Goal: Information Seeking & Learning: Learn about a topic

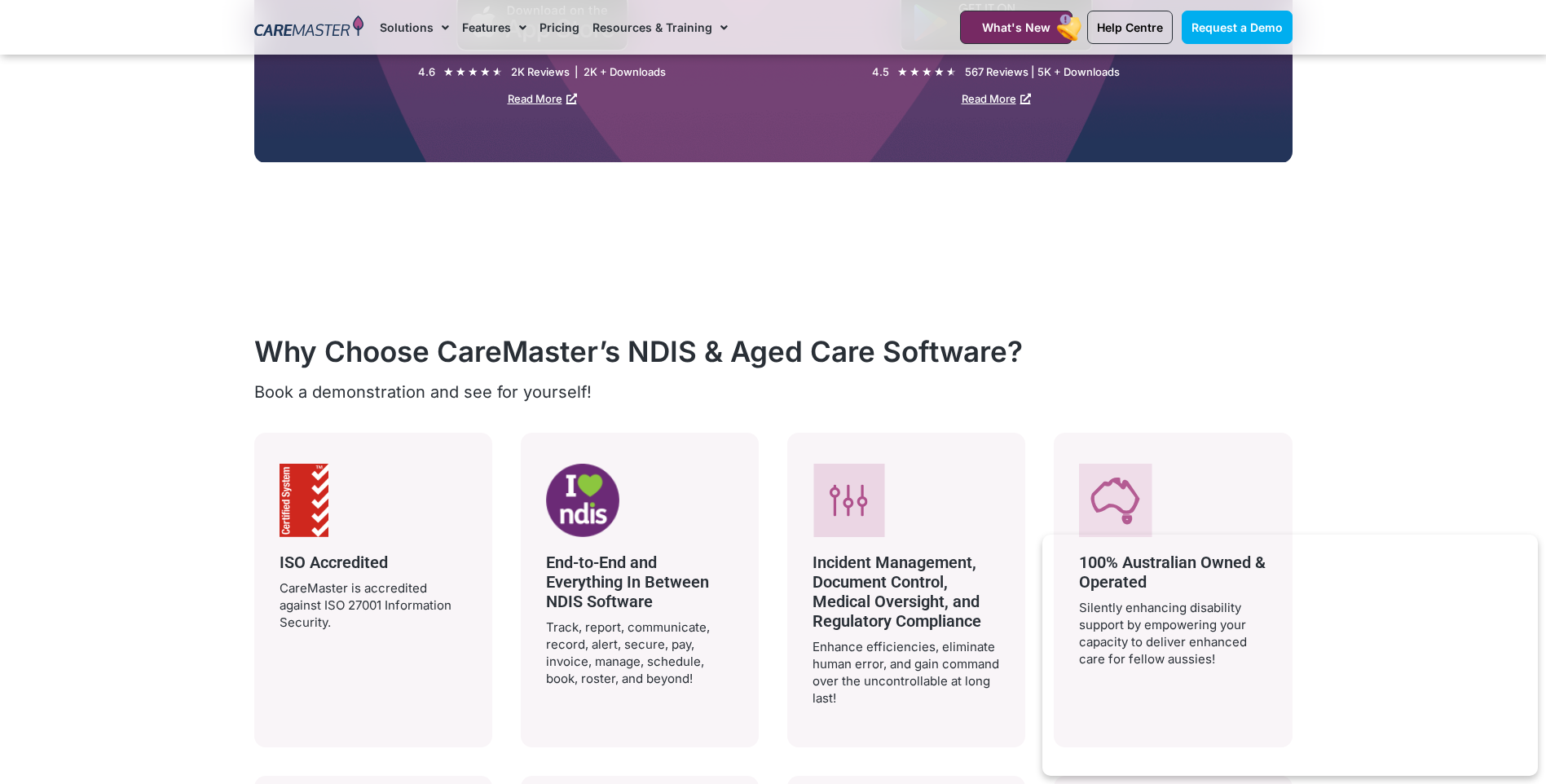
scroll to position [2770, 0]
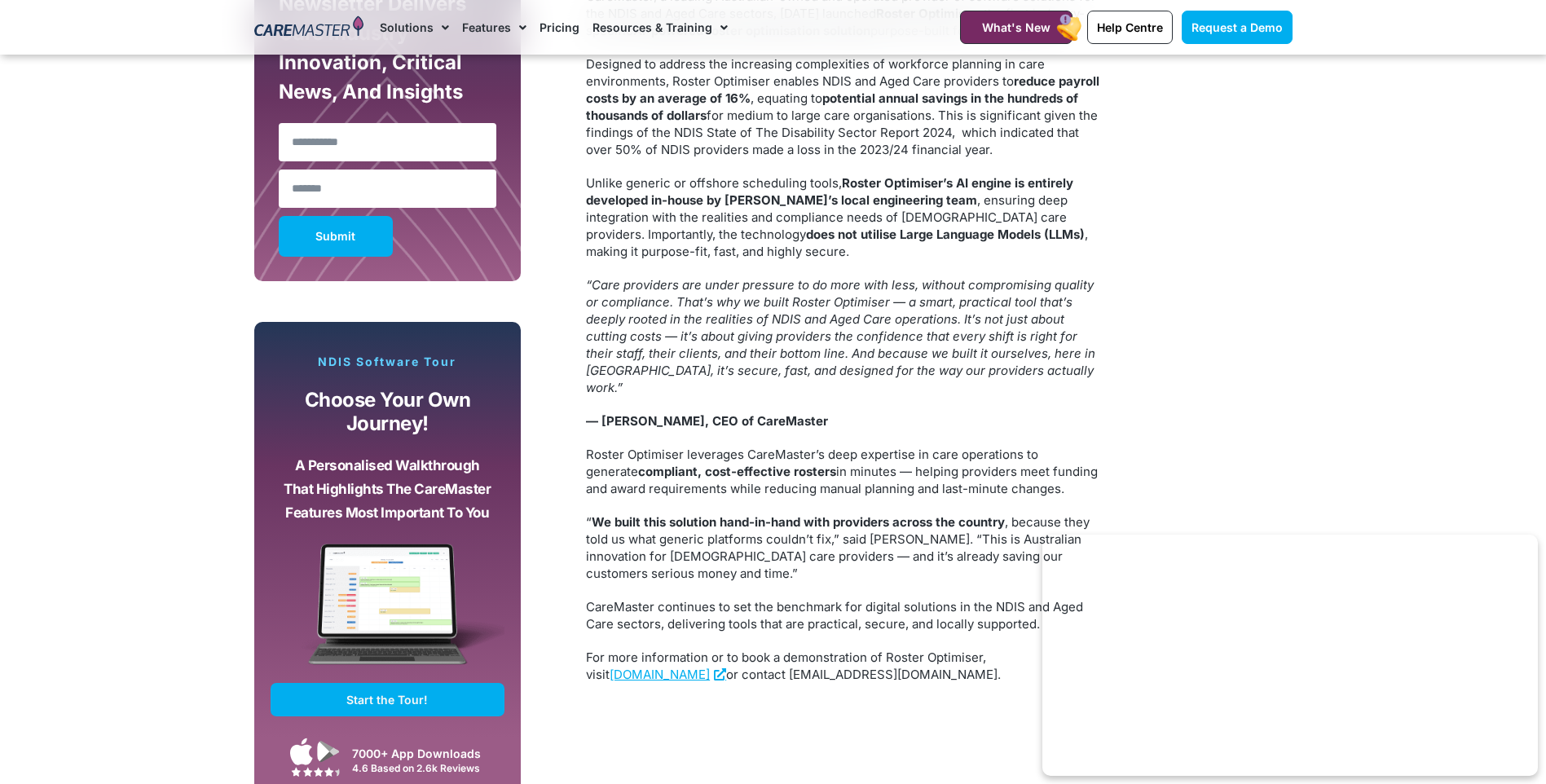
scroll to position [1141, 0]
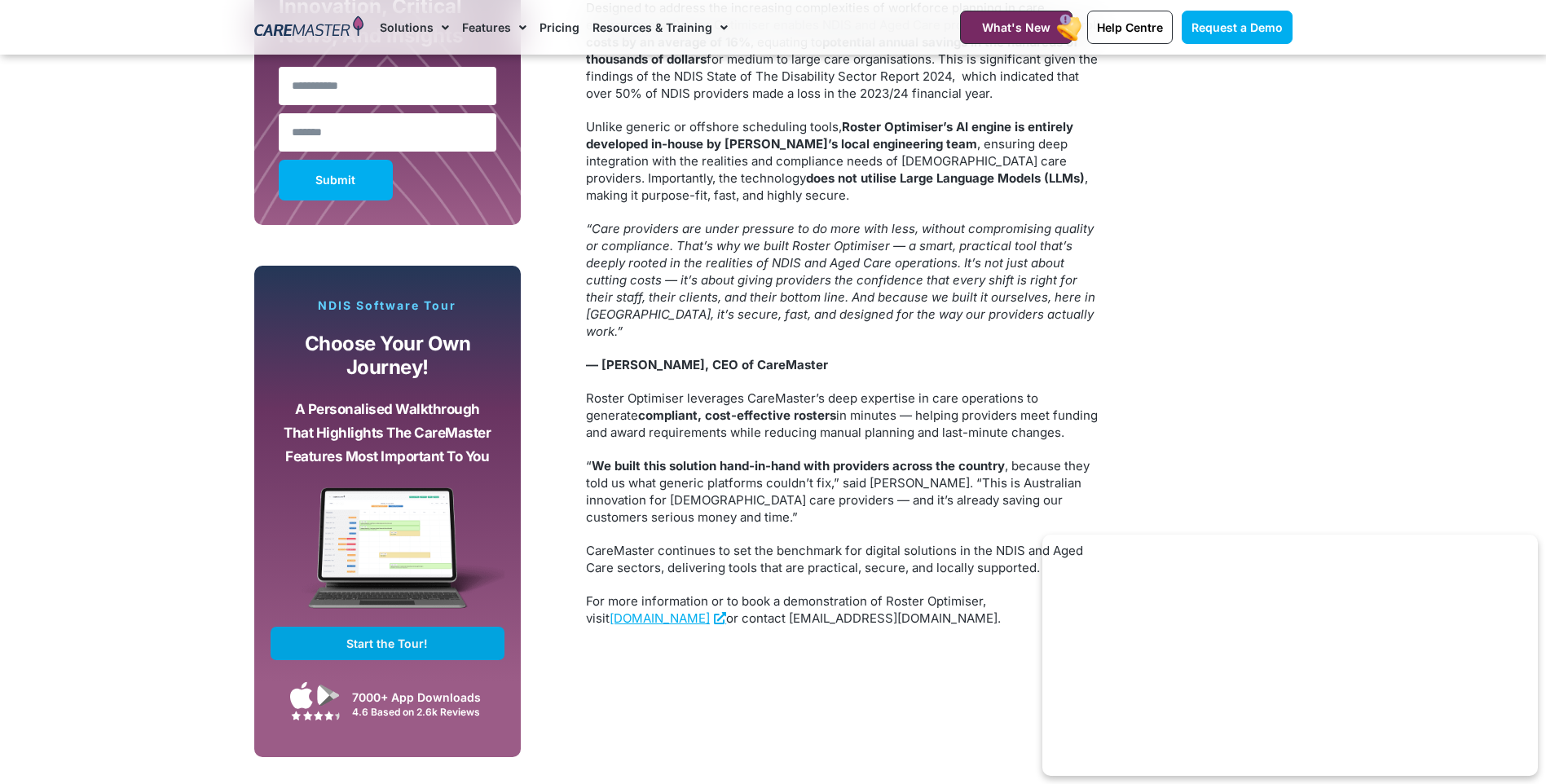
click at [408, 645] on span "Start the Tour!" at bounding box center [386, 643] width 81 height 13
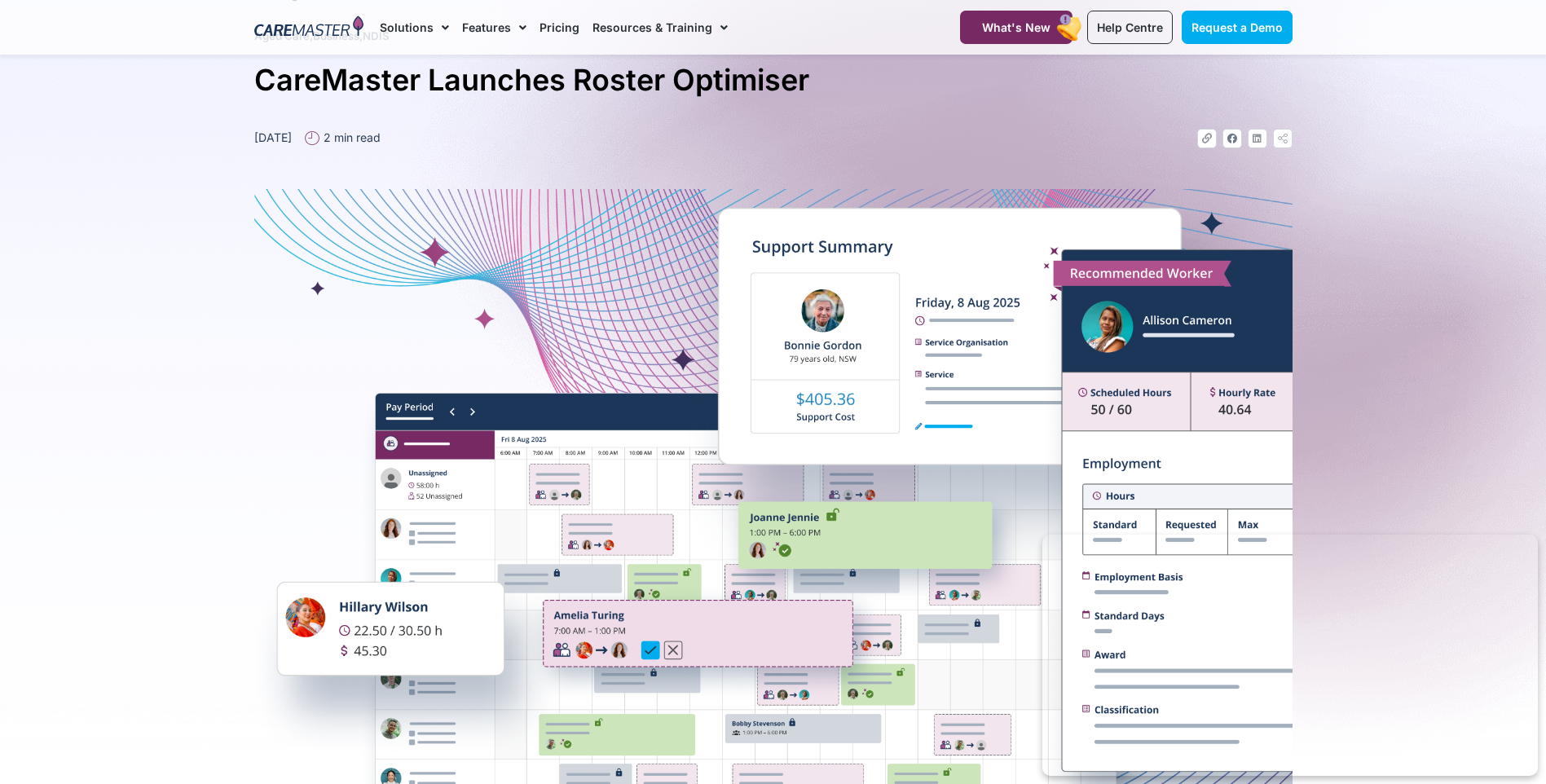
scroll to position [0, 0]
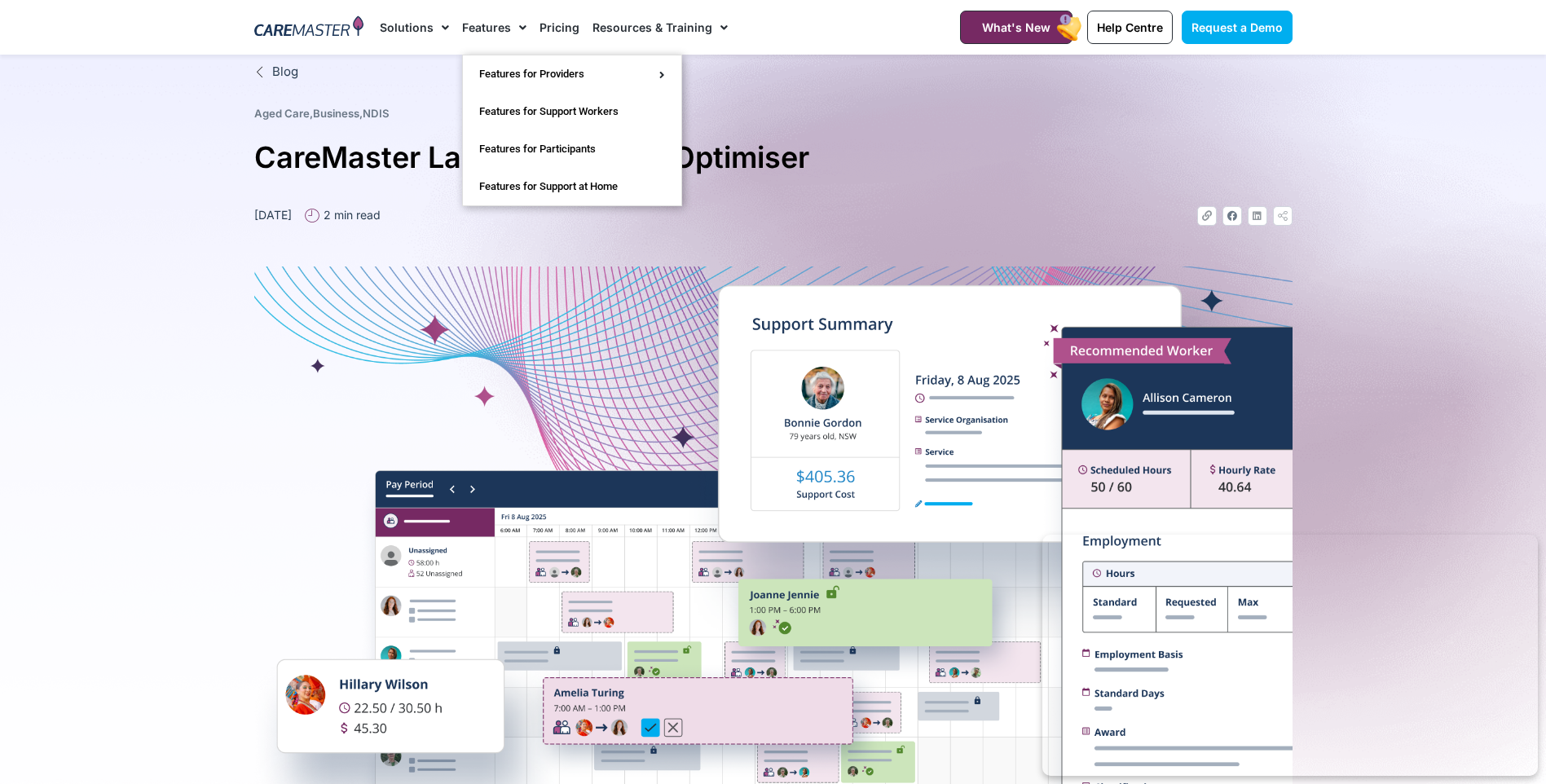
click at [494, 19] on link "Features" at bounding box center [494, 27] width 64 height 55
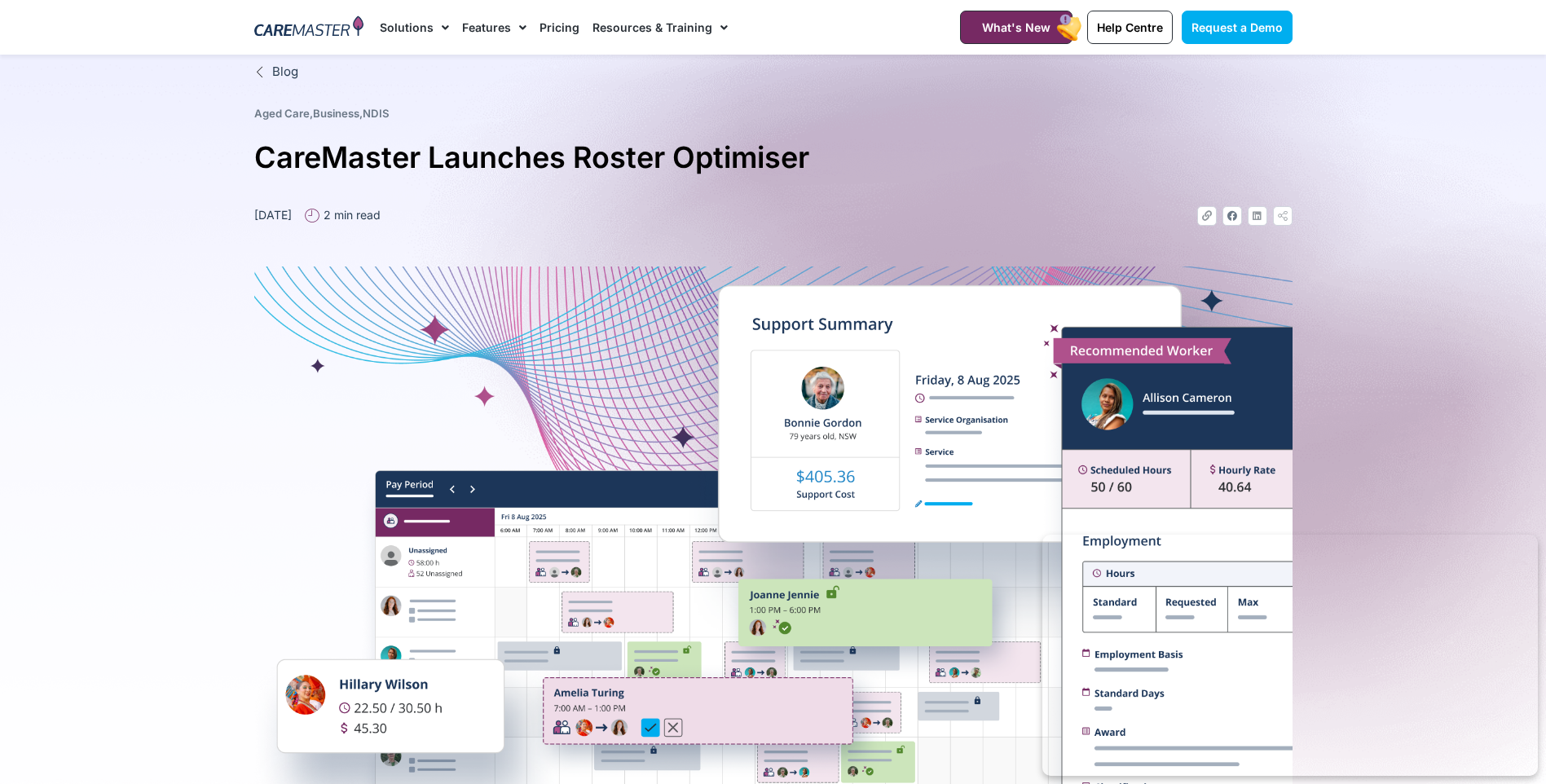
click at [494, 30] on link "Features" at bounding box center [494, 27] width 64 height 55
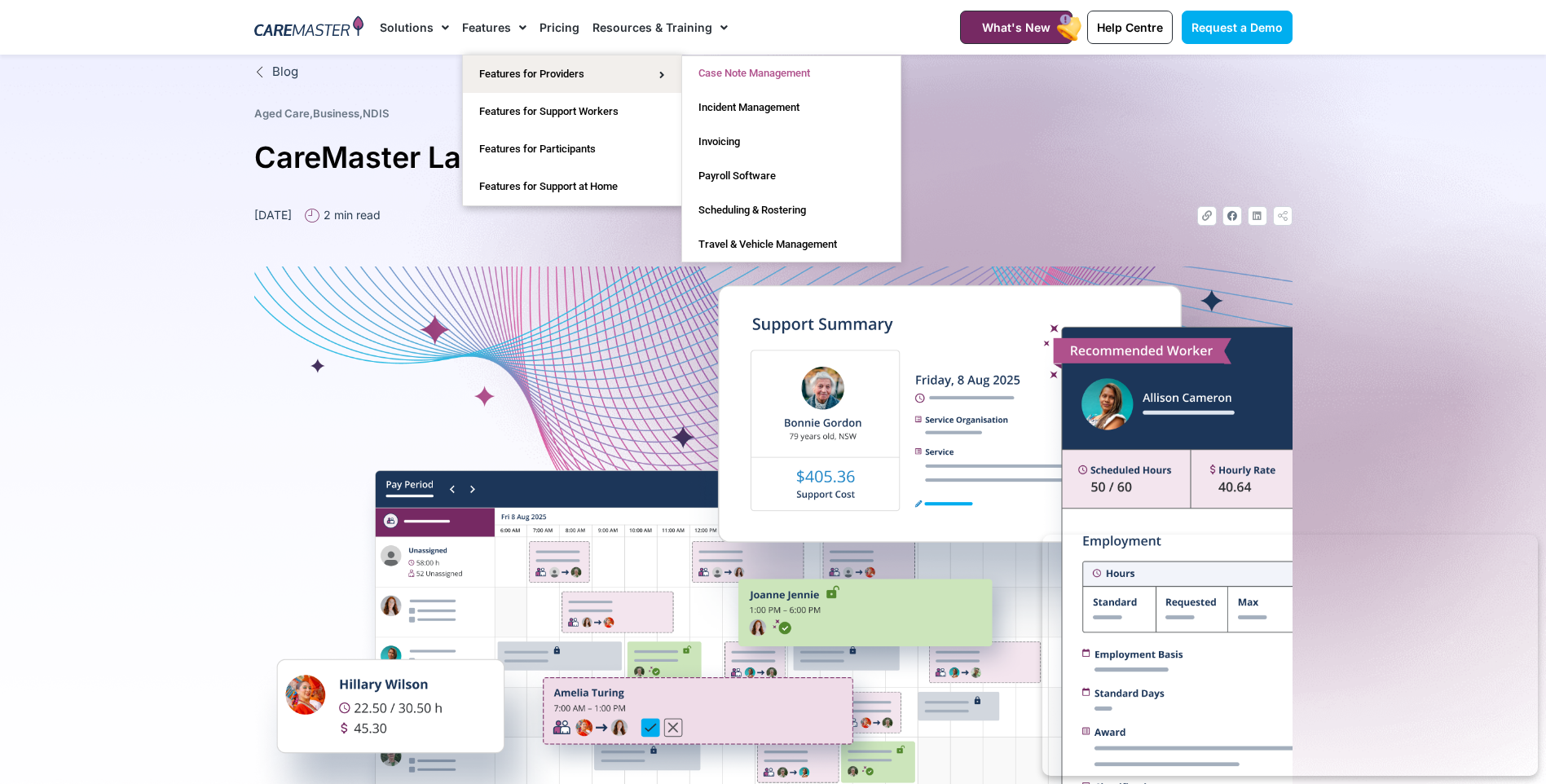
click at [783, 76] on link "Case Note Management" at bounding box center [791, 73] width 218 height 34
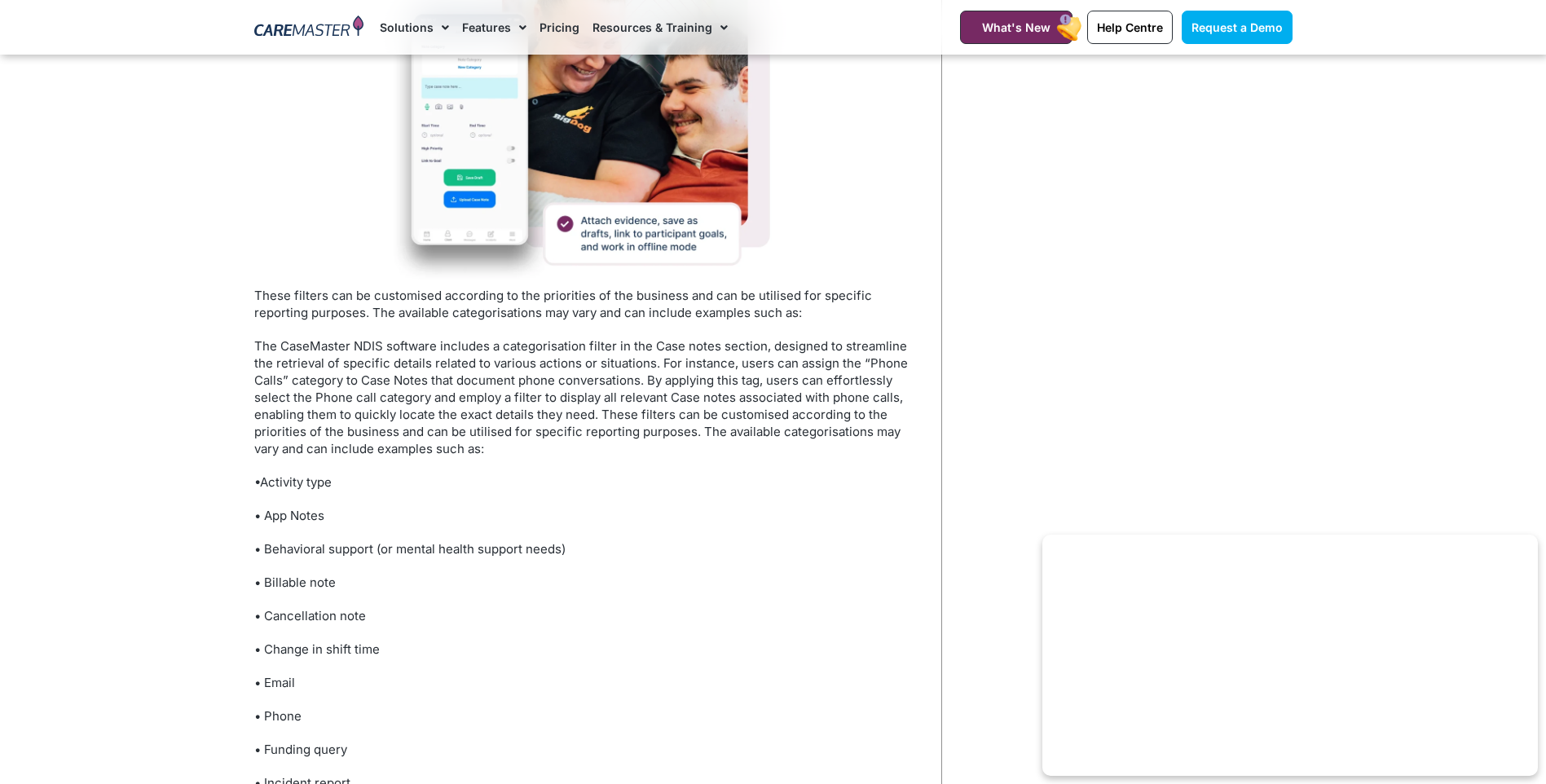
scroll to position [2933, 0]
